Goal: Find specific page/section: Find specific page/section

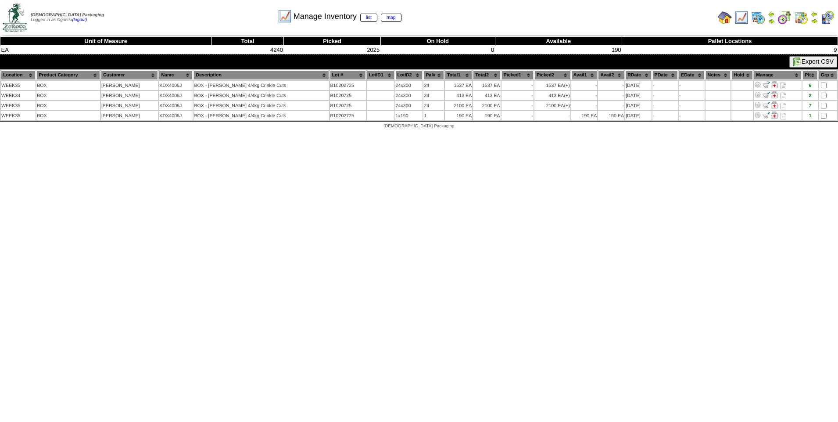
click at [738, 20] on img at bounding box center [742, 18] width 14 height 14
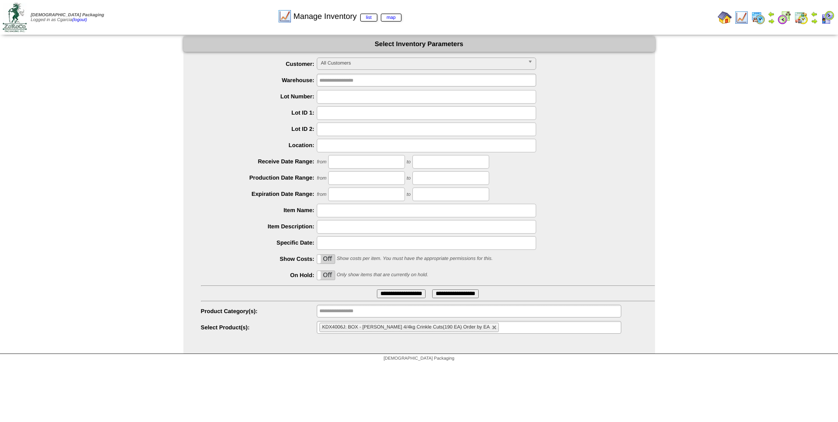
click at [405, 296] on input "**********" at bounding box center [401, 293] width 49 height 9
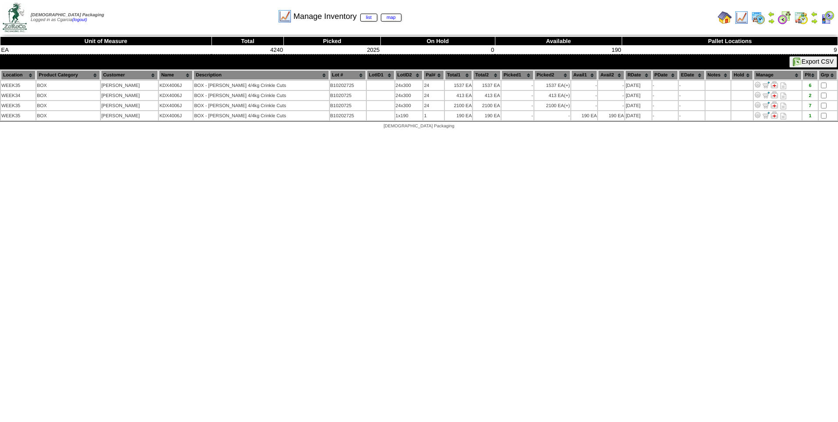
click at [741, 16] on img at bounding box center [742, 18] width 14 height 14
